Goal: Task Accomplishment & Management: Complete application form

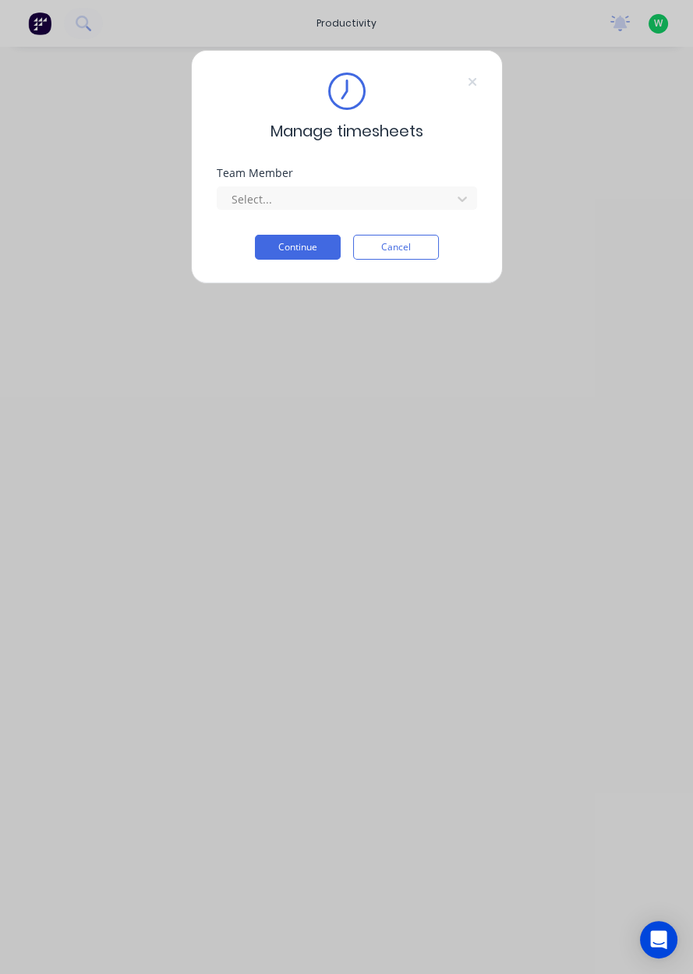
click at [288, 220] on div "Team Member Select..." at bounding box center [347, 201] width 261 height 67
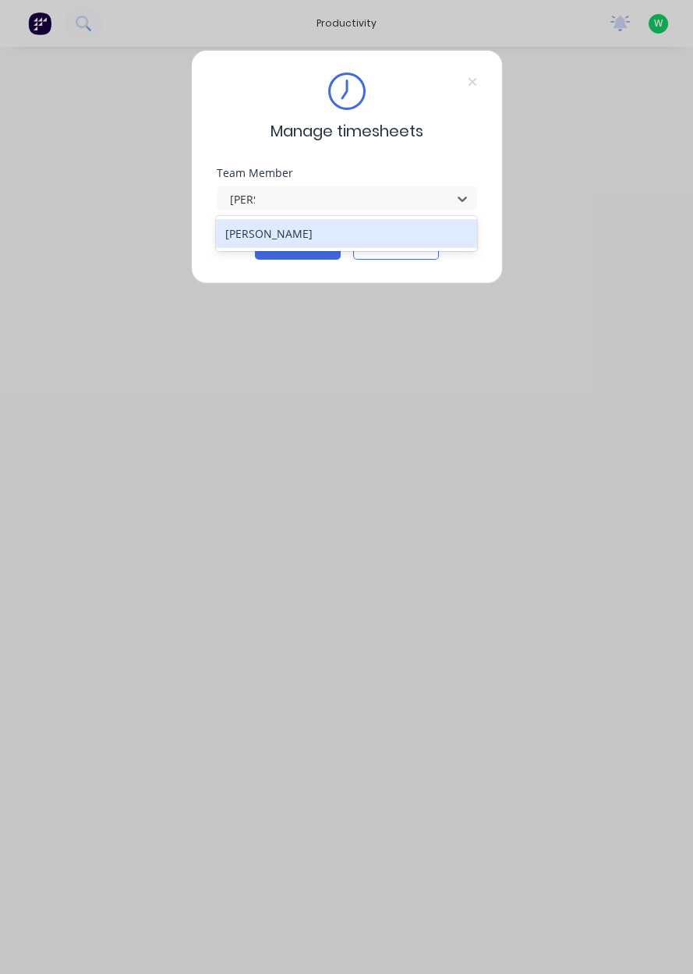
click at [248, 231] on div "[PERSON_NAME]" at bounding box center [346, 233] width 261 height 29
type input "[PERSON_NAME]"
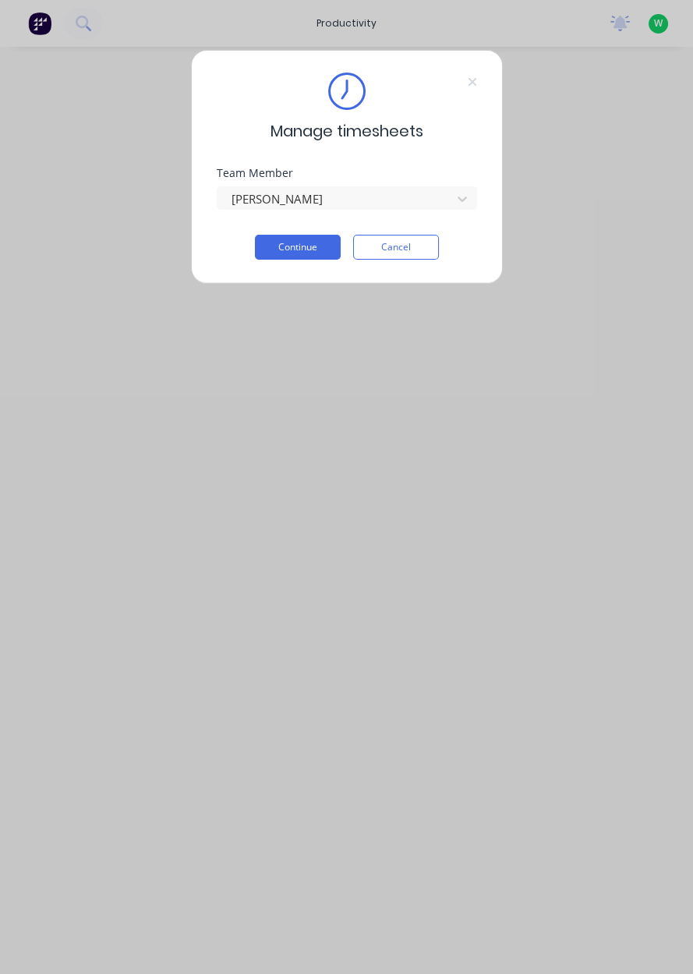
click at [278, 247] on button "Continue" at bounding box center [298, 247] width 86 height 25
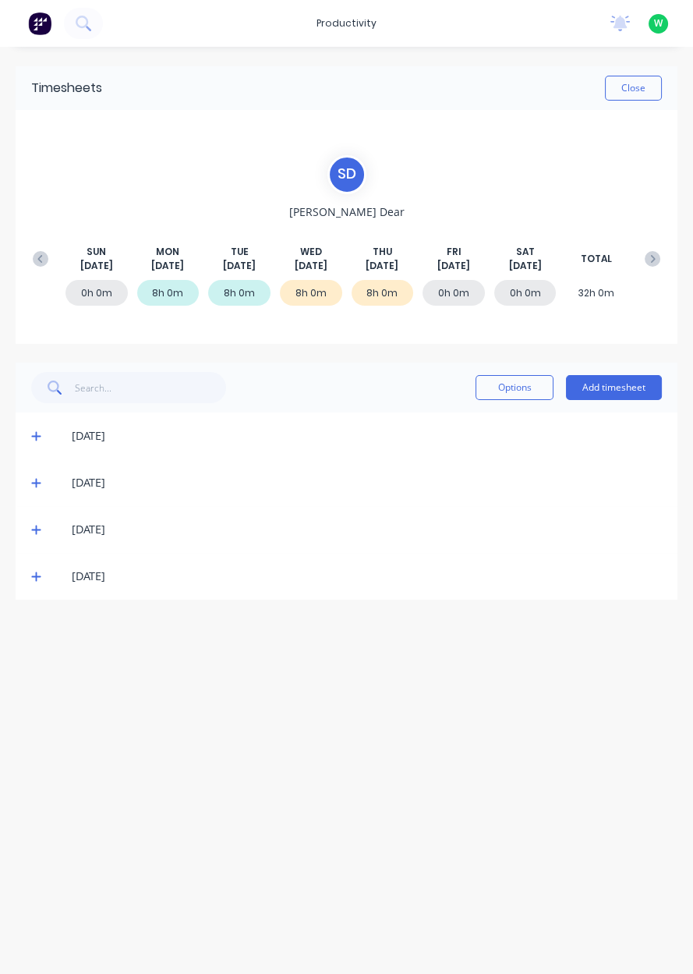
click at [35, 576] on icon at bounding box center [35, 576] width 9 height 9
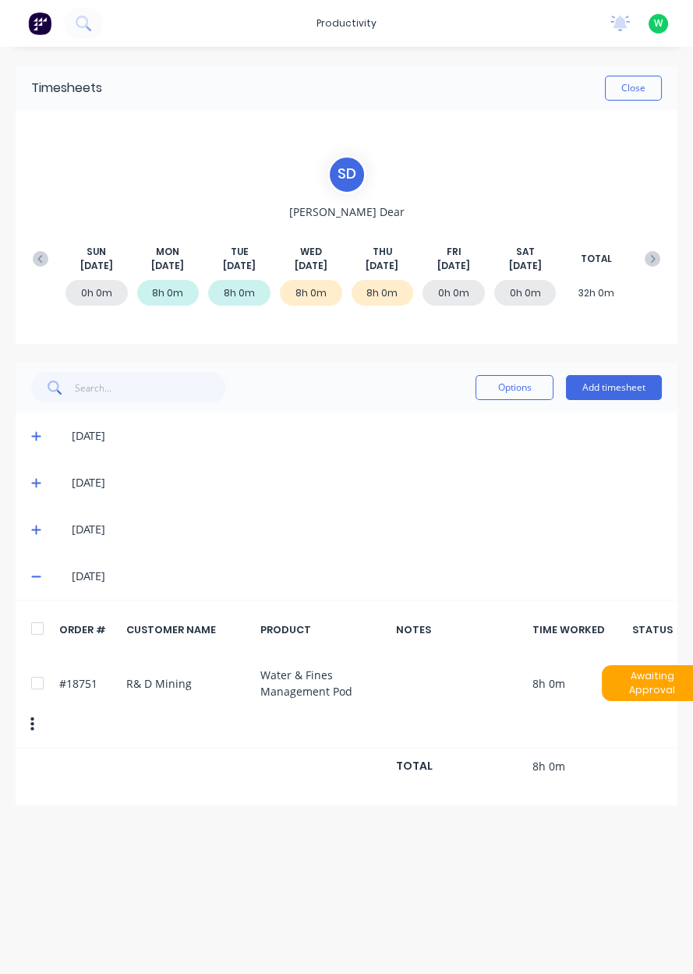
click at [618, 386] on button "Add timesheet" at bounding box center [614, 387] width 96 height 25
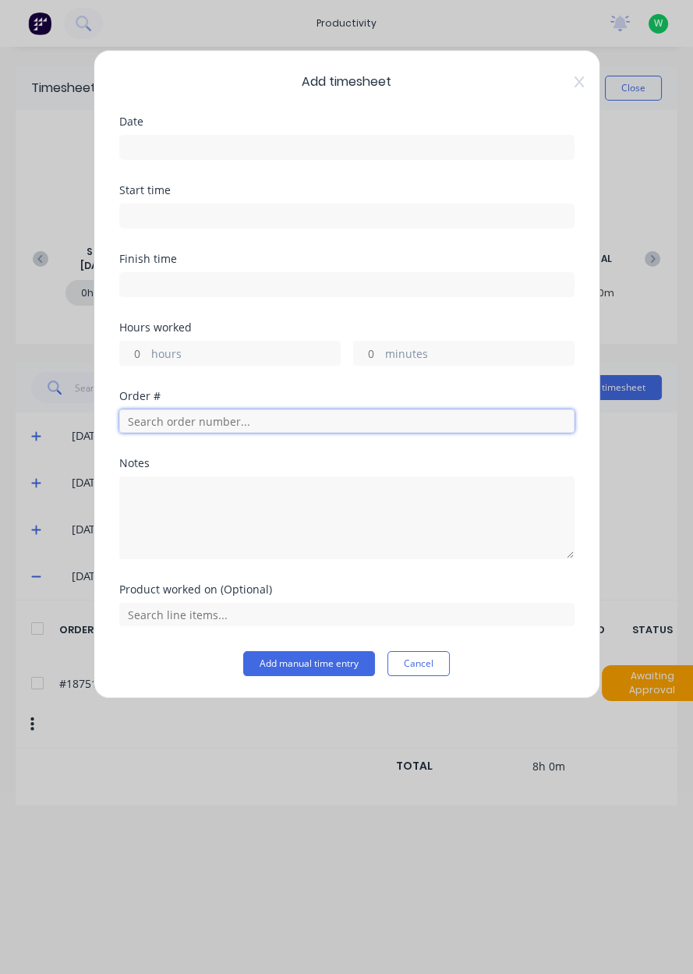
click at [207, 425] on input "text" at bounding box center [346, 420] width 455 height 23
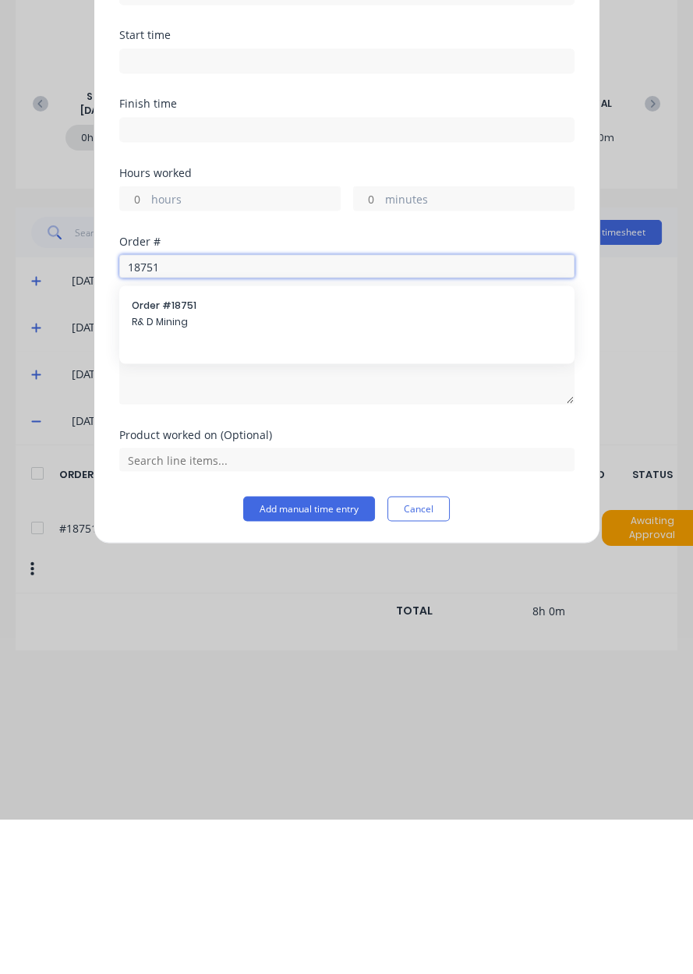
type input "18751"
click at [162, 476] on span "R& D Mining" at bounding box center [347, 477] width 431 height 14
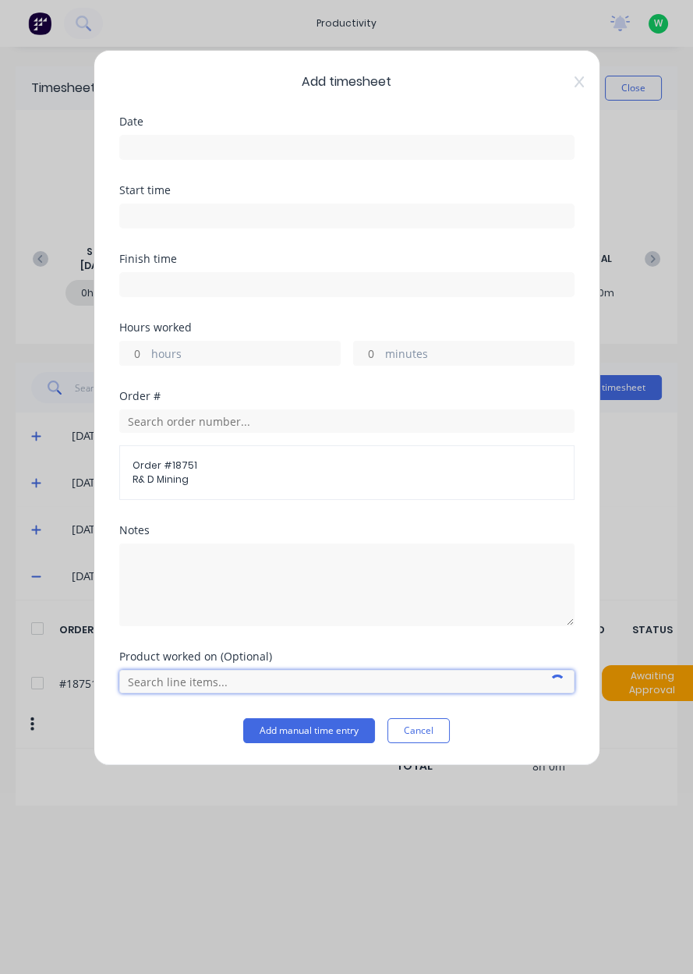
click at [175, 682] on input "text" at bounding box center [346, 681] width 455 height 23
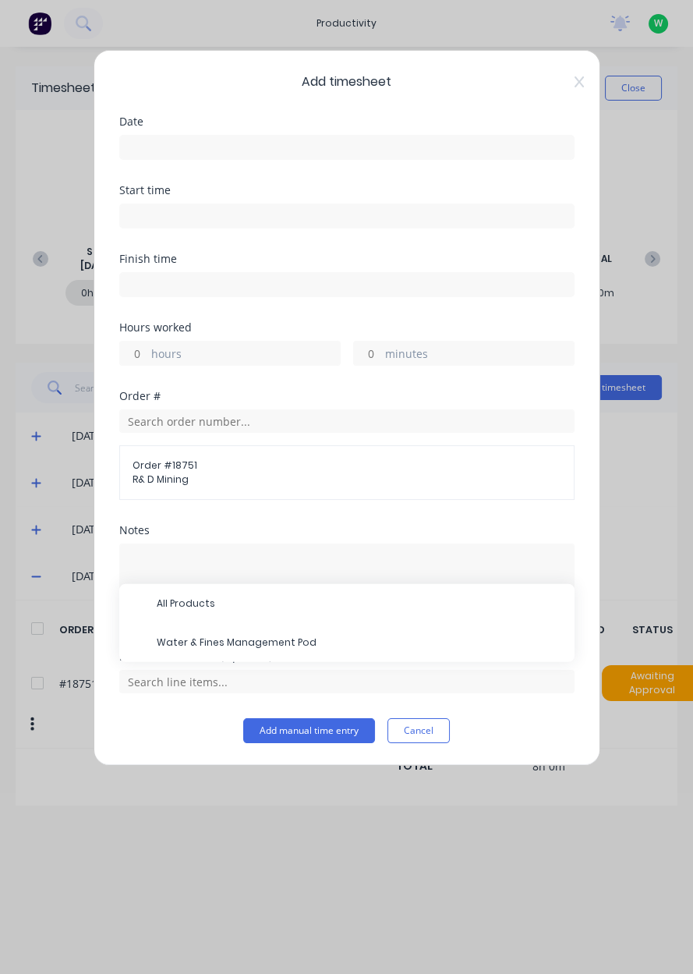
click at [183, 637] on span "Water & Fines Management Pod" at bounding box center [360, 643] width 406 height 14
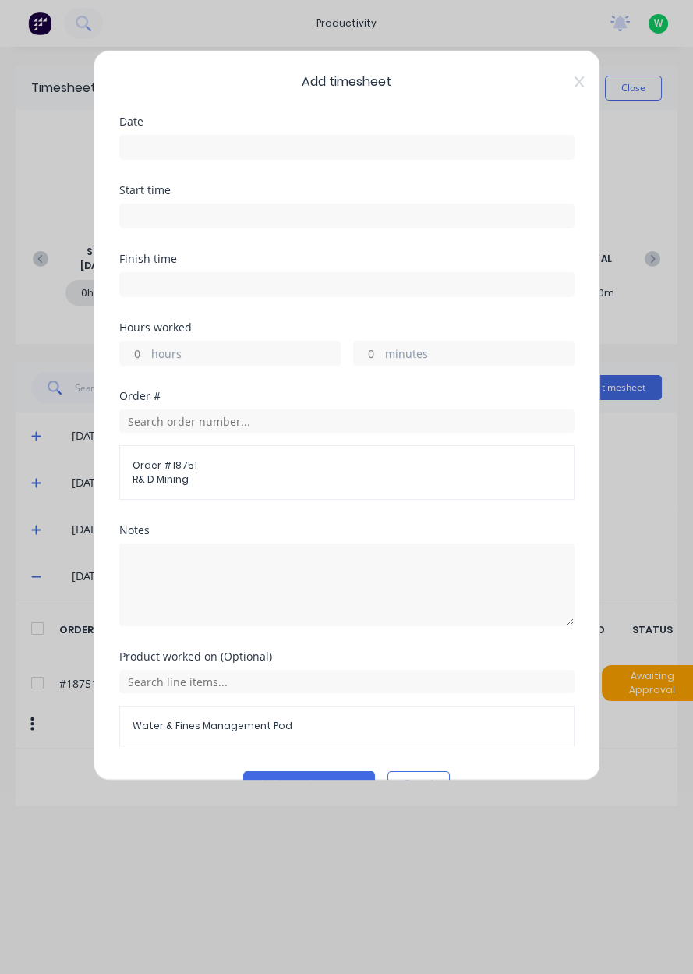
click at [140, 350] on input "hours" at bounding box center [133, 353] width 27 height 23
type input "5"
click at [138, 144] on input at bounding box center [347, 147] width 454 height 23
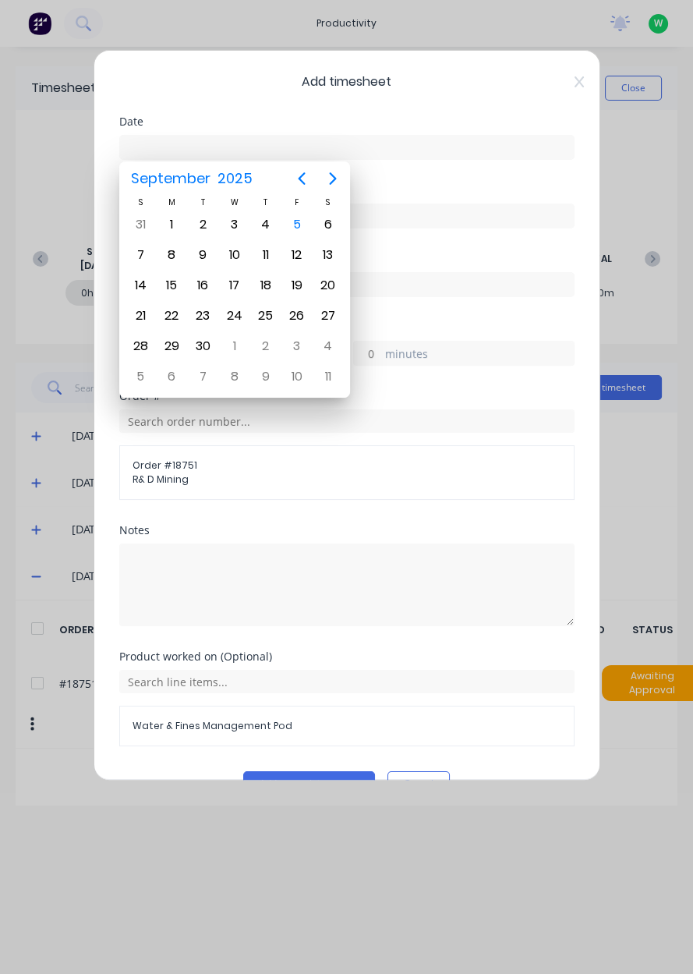
click at [151, 152] on input at bounding box center [347, 147] width 454 height 23
click at [305, 233] on div "5" at bounding box center [297, 225] width 31 height 30
type input "[DATE]"
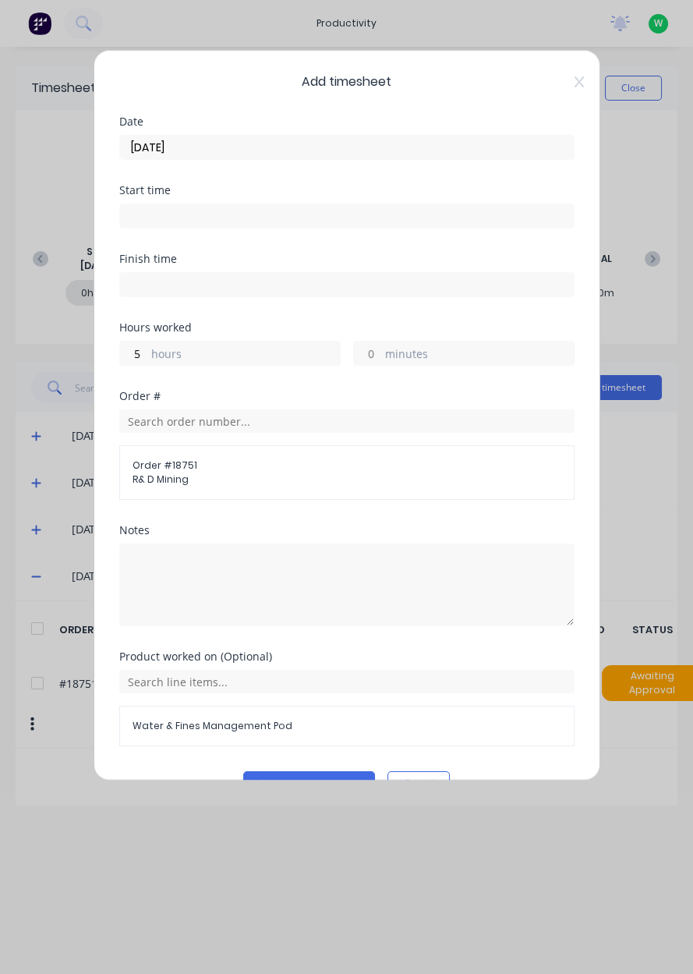
click at [334, 784] on button "Add manual time entry" at bounding box center [309, 783] width 132 height 25
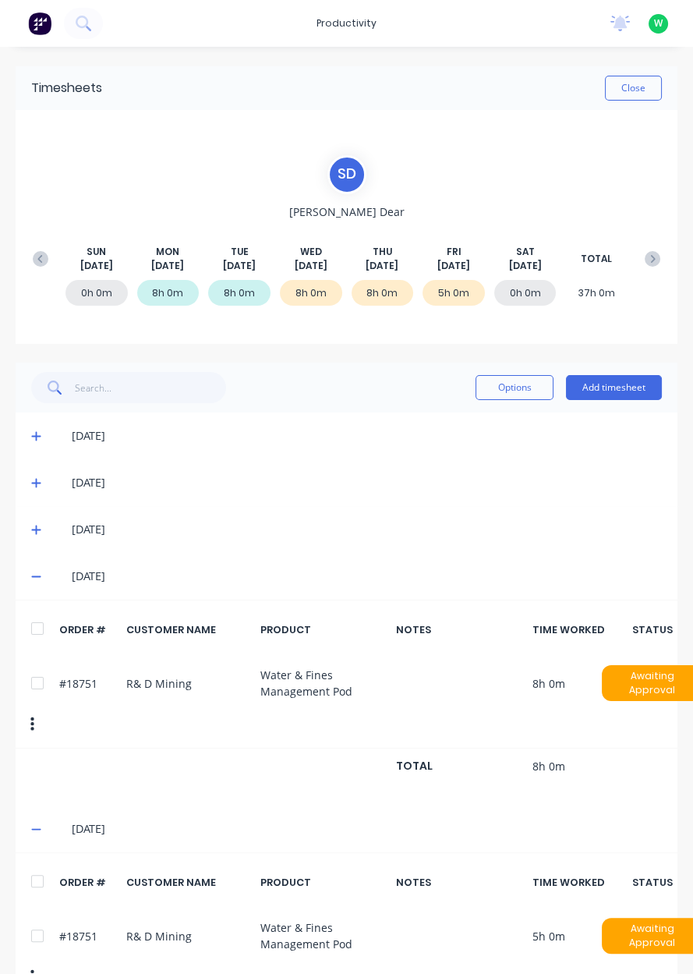
click at [625, 98] on button "Close" at bounding box center [633, 88] width 57 height 25
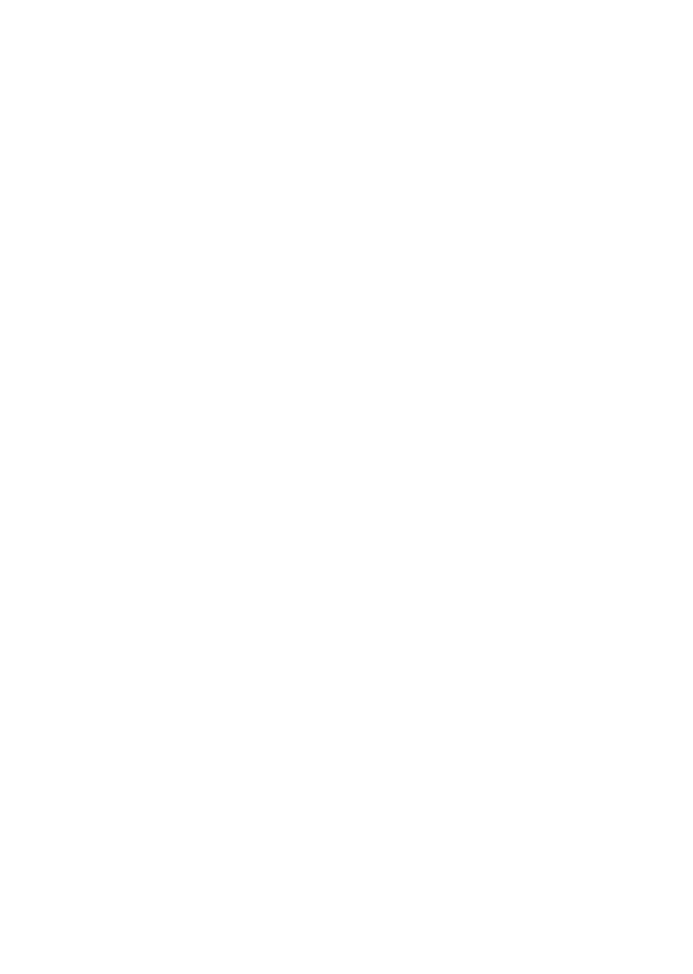
click at [692, 0] on html at bounding box center [346, 0] width 693 height 0
